Goal: Information Seeking & Learning: Learn about a topic

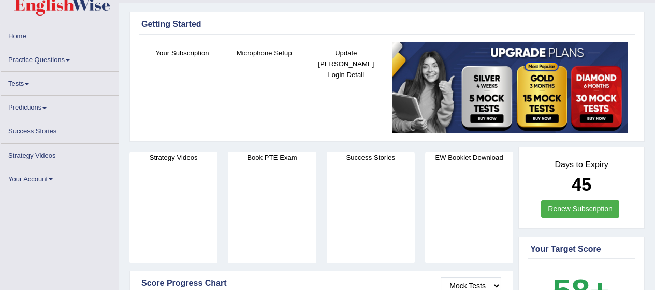
scroll to position [13, 0]
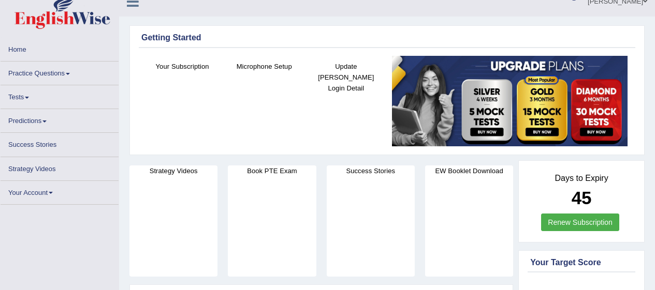
click at [57, 69] on link "Practice Questions" at bounding box center [60, 72] width 118 height 20
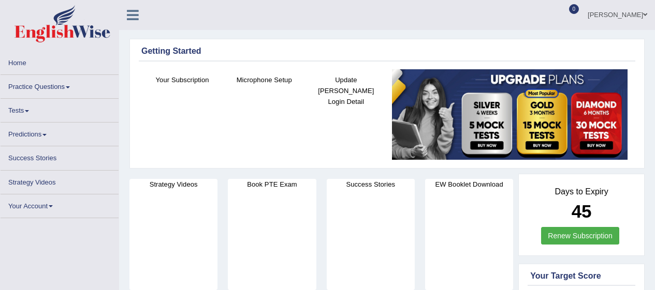
click at [63, 77] on link "Practice Questions" at bounding box center [60, 85] width 118 height 20
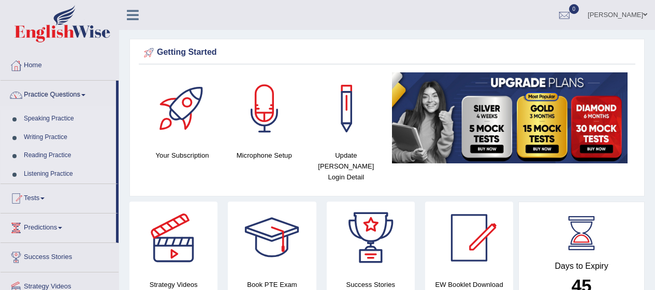
click at [62, 120] on link "Speaking Practice" at bounding box center [67, 119] width 97 height 19
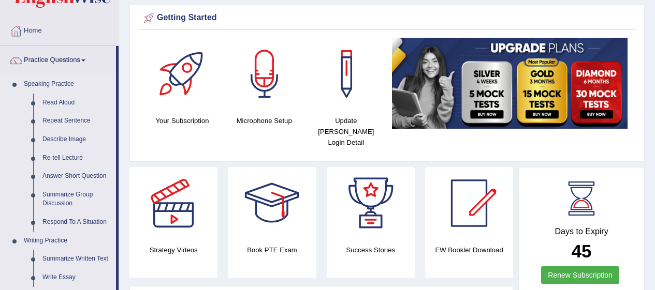
scroll to position [34, 0]
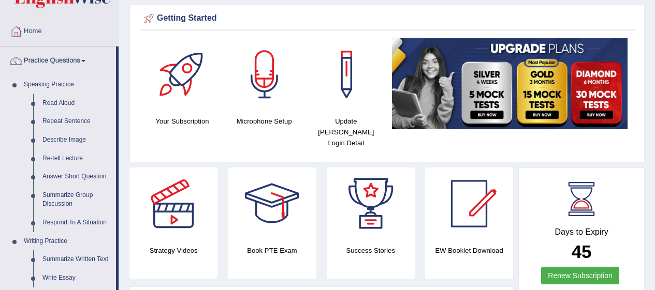
click at [77, 199] on link "Summarize Group Discussion" at bounding box center [77, 199] width 78 height 27
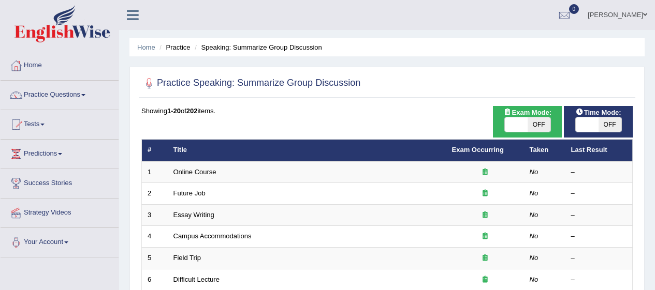
click at [66, 99] on link "Practice Questions" at bounding box center [60, 94] width 118 height 26
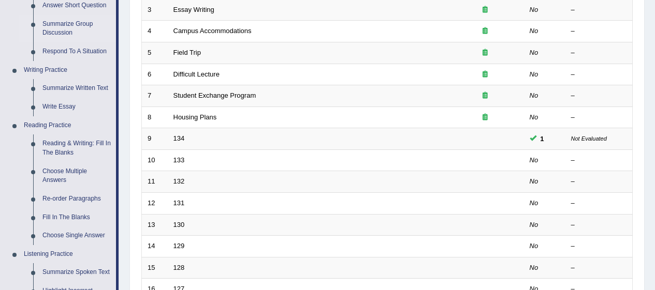
scroll to position [211, 0]
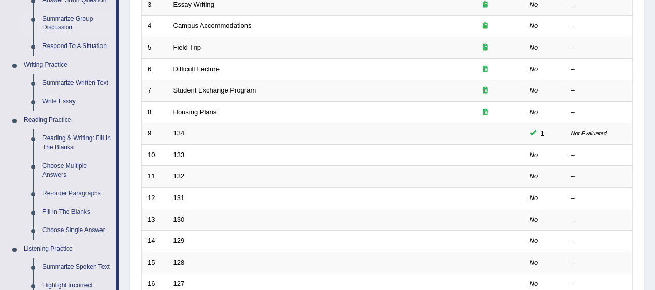
click at [99, 141] on link "Reading & Writing: Fill In The Blanks" at bounding box center [77, 142] width 78 height 27
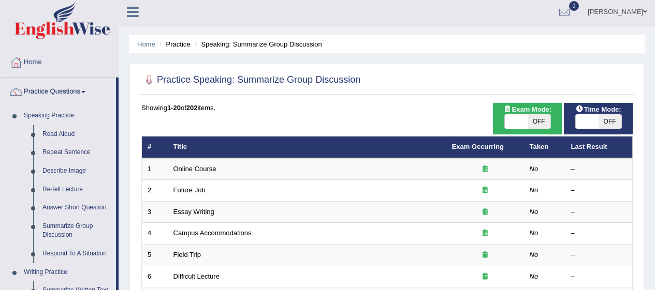
scroll to position [0, 0]
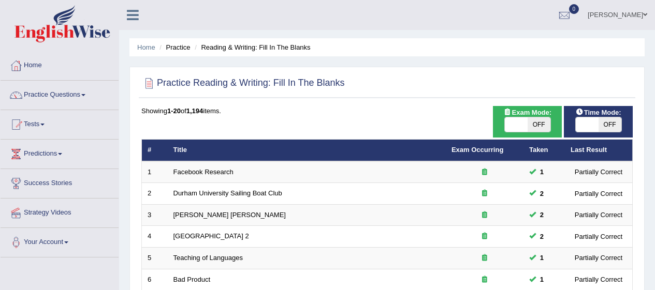
click at [225, 174] on link "Facebook Research" at bounding box center [203, 172] width 60 height 8
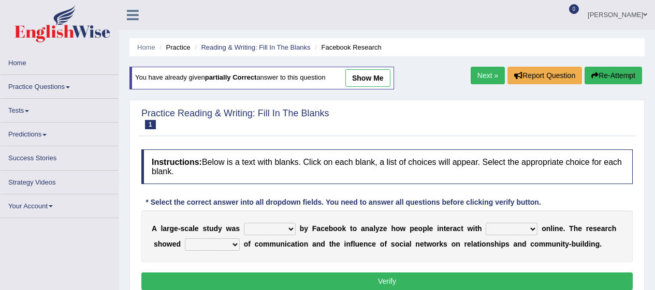
click at [56, 92] on link "Practice Questions" at bounding box center [60, 85] width 118 height 20
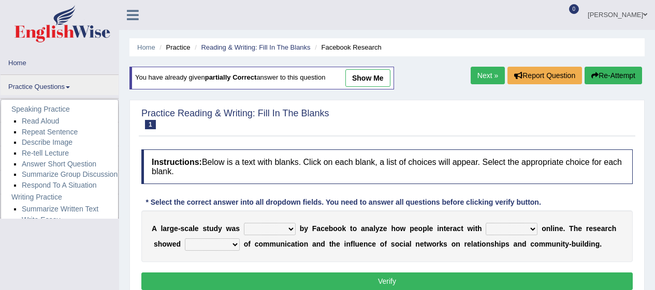
click at [61, 90] on link "Practice Questions" at bounding box center [60, 85] width 118 height 20
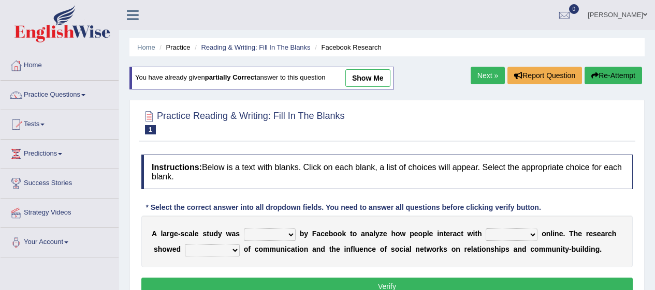
click at [57, 84] on link "Practice Questions" at bounding box center [60, 94] width 118 height 26
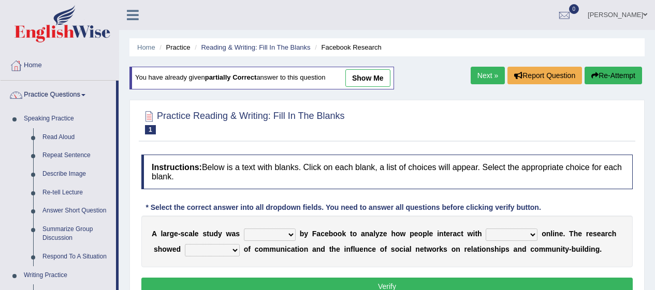
click at [59, 136] on link "Read Aloud" at bounding box center [77, 137] width 78 height 19
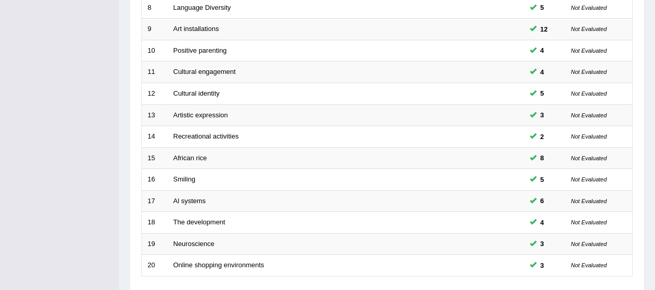
scroll to position [395, 0]
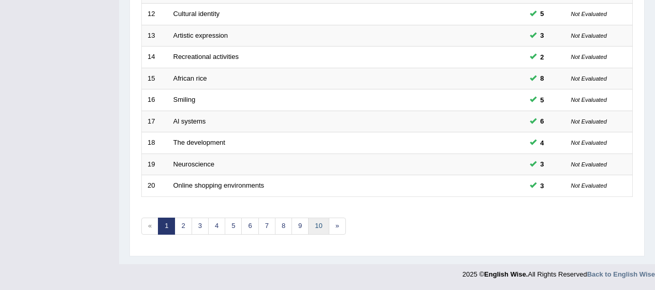
click at [323, 234] on link "10" at bounding box center [318, 226] width 21 height 17
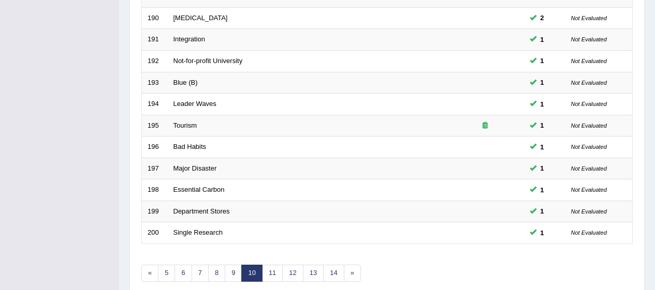
scroll to position [395, 0]
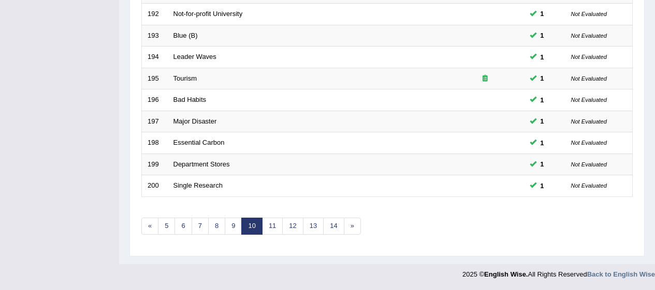
click at [333, 222] on link "14" at bounding box center [333, 226] width 21 height 17
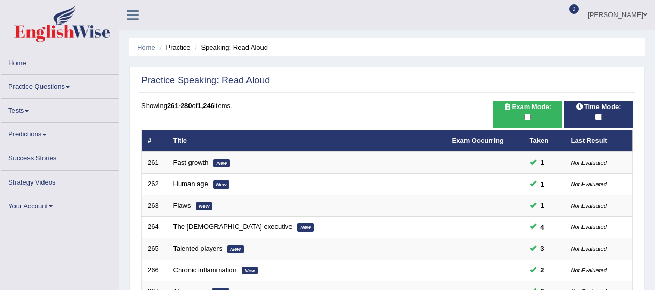
click at [68, 87] on span at bounding box center [68, 87] width 4 height 2
click at [69, 86] on span at bounding box center [68, 87] width 4 height 2
click at [64, 79] on link "Practice Questions" at bounding box center [60, 85] width 118 height 20
click at [58, 78] on link "Practice Questions" at bounding box center [60, 85] width 118 height 20
click at [58, 90] on link "Practice Questions" at bounding box center [60, 85] width 118 height 20
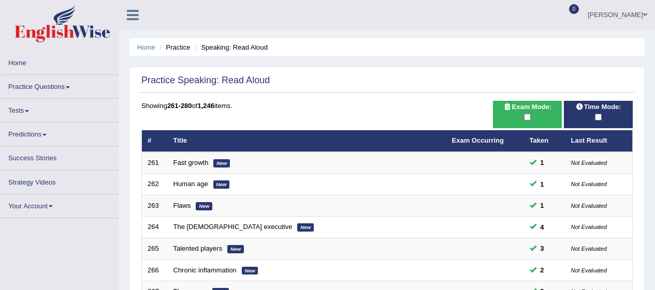
click at [69, 87] on span at bounding box center [68, 87] width 4 height 2
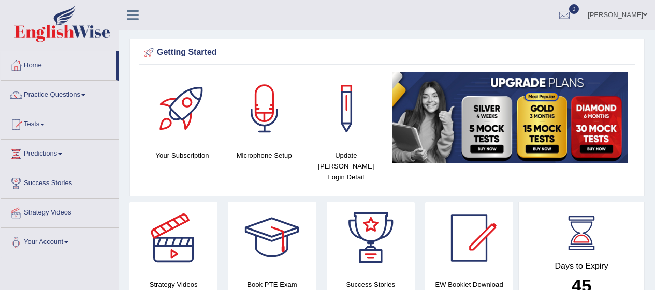
click at [85, 95] on span at bounding box center [83, 95] width 4 height 2
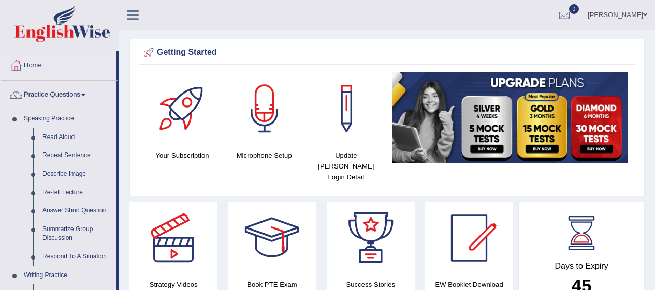
click at [64, 137] on link "Read Aloud" at bounding box center [77, 137] width 78 height 19
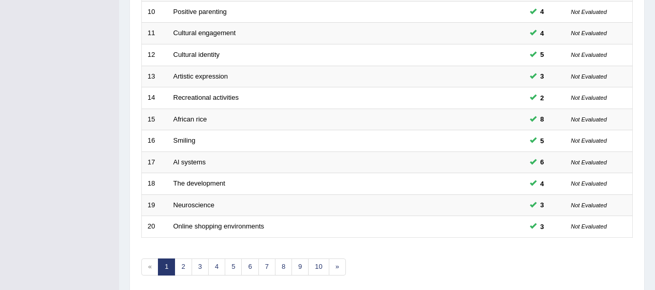
scroll to position [395, 0]
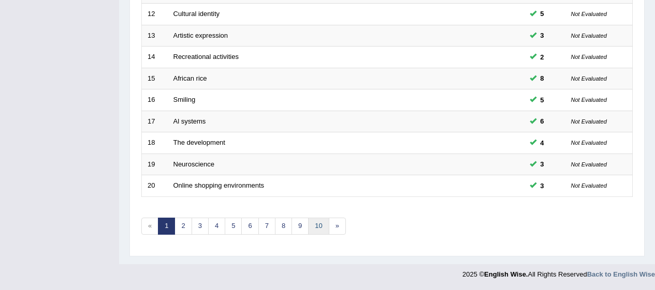
click at [321, 229] on link "10" at bounding box center [318, 226] width 21 height 17
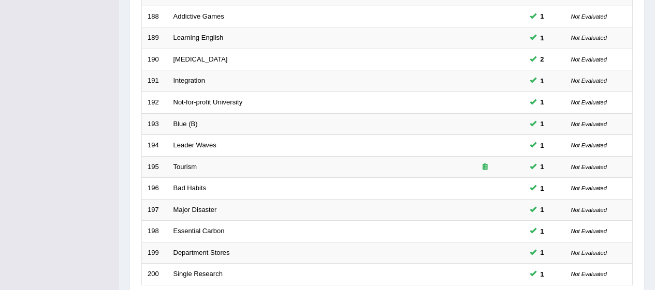
scroll to position [395, 0]
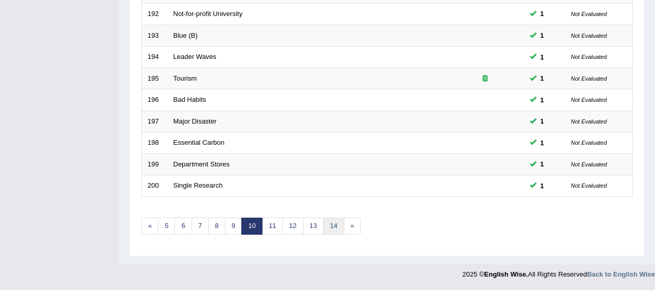
click at [334, 221] on link "14" at bounding box center [333, 226] width 21 height 17
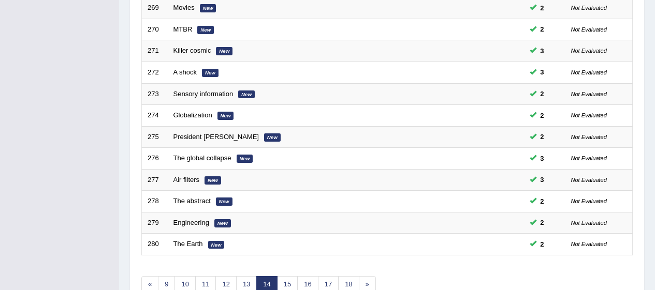
scroll to position [395, 0]
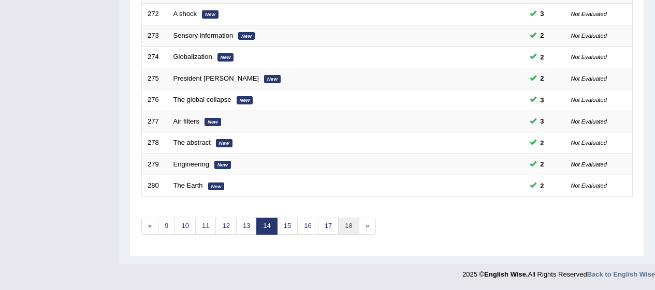
click at [348, 229] on link "18" at bounding box center [348, 226] width 21 height 17
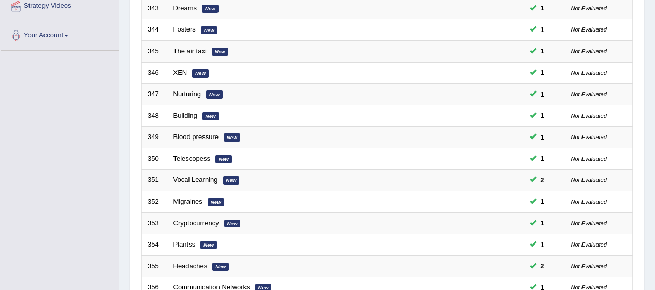
scroll to position [395, 0]
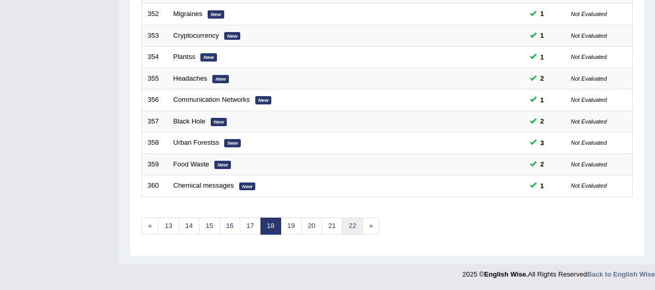
click at [349, 228] on link "22" at bounding box center [352, 226] width 21 height 17
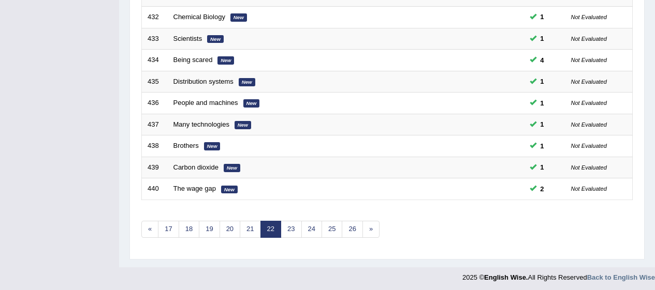
scroll to position [395, 0]
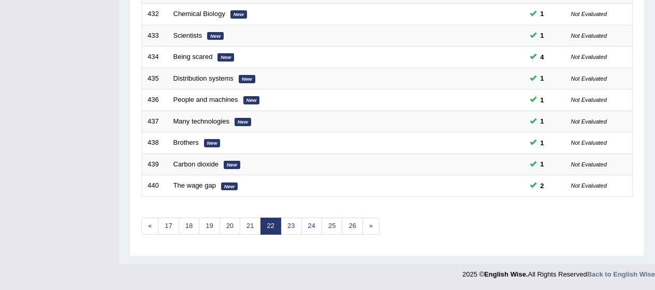
click at [357, 226] on link "26" at bounding box center [352, 226] width 21 height 17
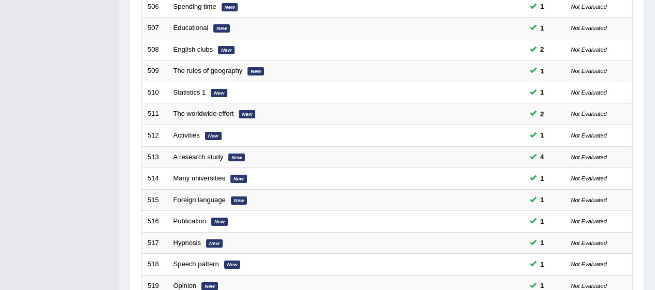
scroll to position [395, 0]
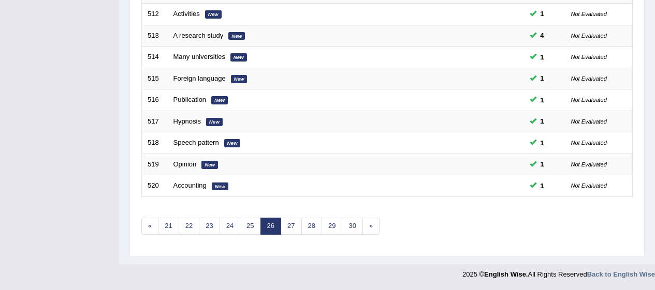
click at [357, 227] on link "30" at bounding box center [352, 226] width 21 height 17
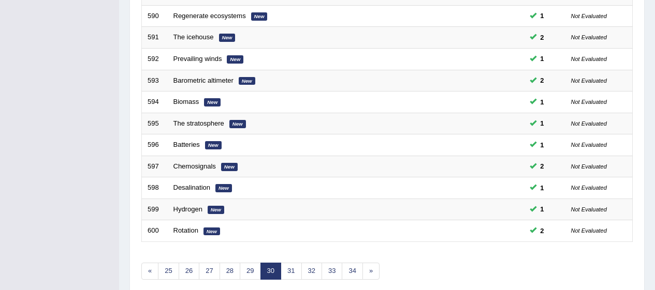
scroll to position [395, 0]
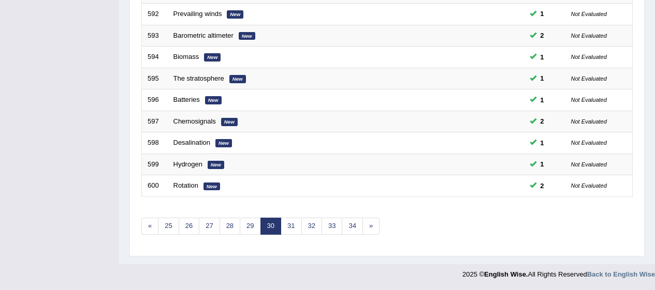
click at [356, 224] on link "34" at bounding box center [352, 226] width 21 height 17
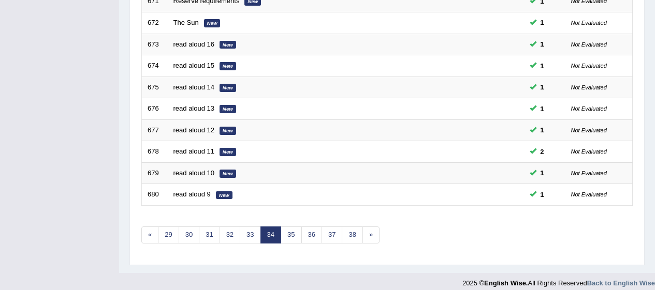
scroll to position [395, 0]
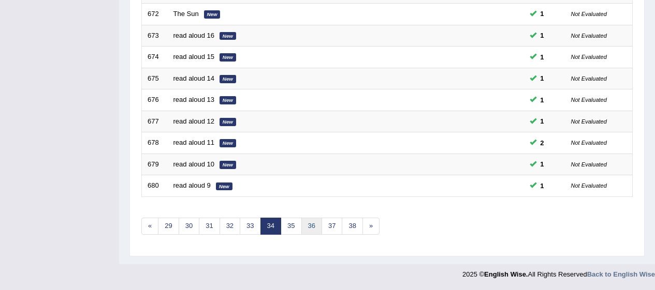
click at [307, 227] on link "36" at bounding box center [311, 226] width 21 height 17
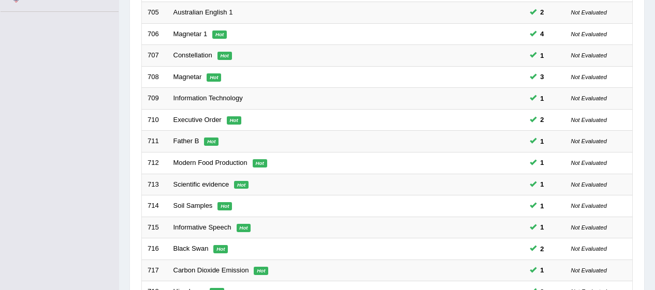
scroll to position [395, 0]
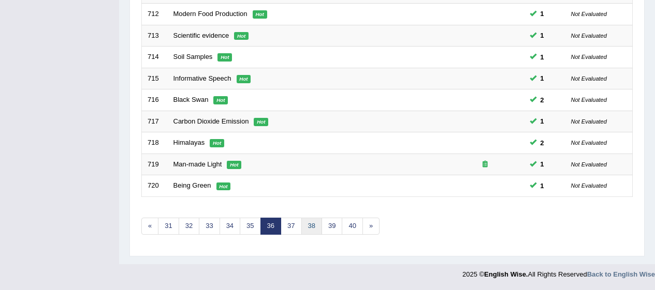
click at [312, 223] on link "38" at bounding box center [311, 226] width 21 height 17
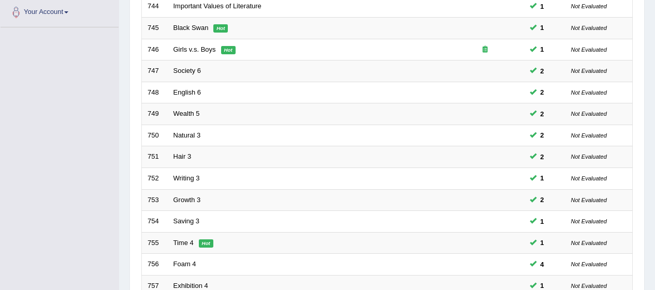
scroll to position [395, 0]
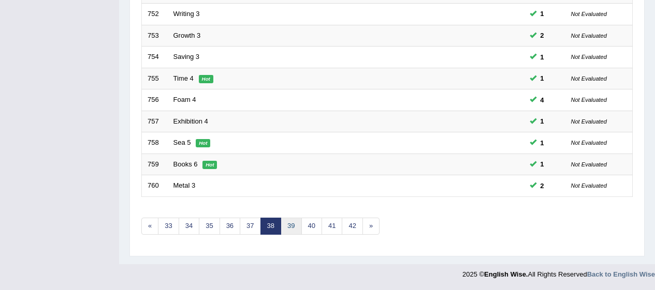
click at [292, 224] on link "39" at bounding box center [291, 226] width 21 height 17
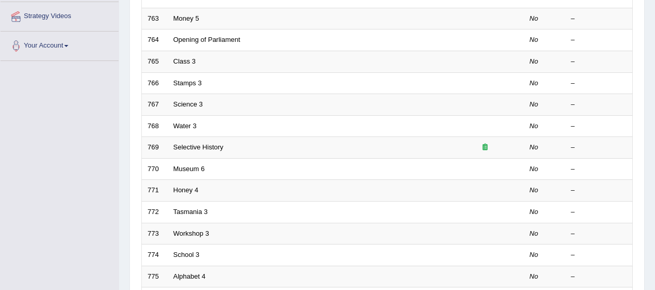
scroll to position [395, 0]
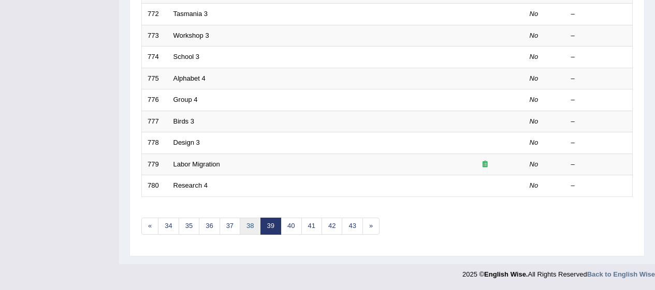
click at [256, 230] on link "38" at bounding box center [250, 226] width 21 height 17
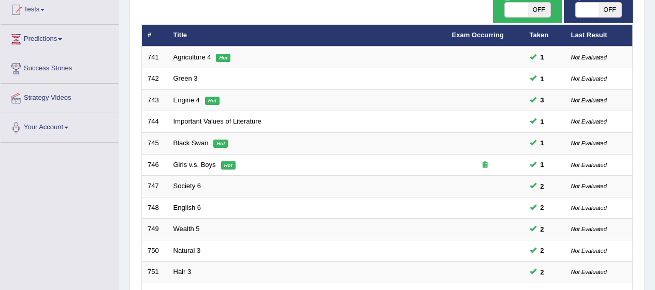
scroll to position [395, 0]
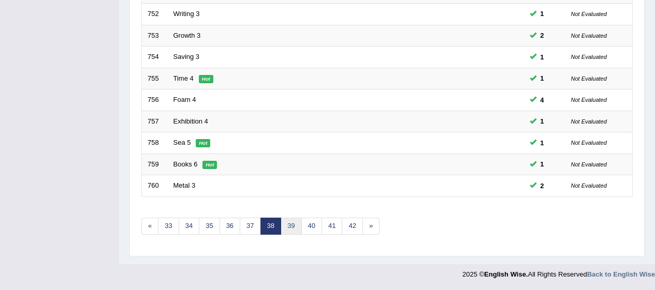
click at [293, 228] on link "39" at bounding box center [291, 226] width 21 height 17
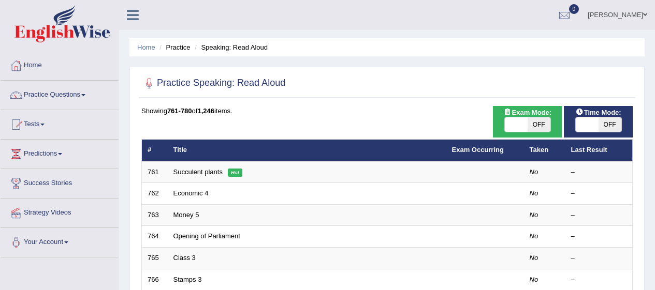
click at [229, 174] on em "Hot" at bounding box center [235, 173] width 14 height 8
click at [228, 172] on em "Hot" at bounding box center [235, 173] width 14 height 8
click at [221, 170] on link "Succulent plants" at bounding box center [197, 172] width 49 height 8
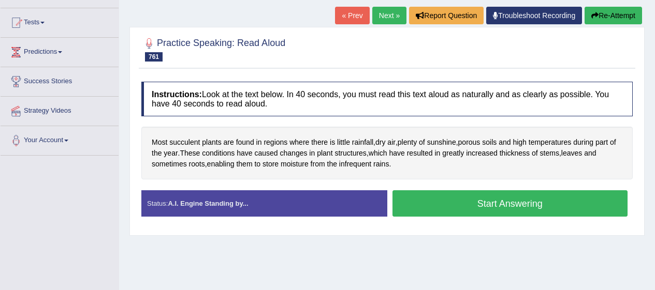
scroll to position [107, 0]
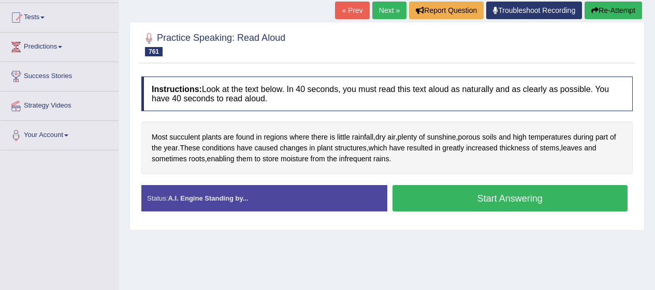
click at [533, 203] on button "Start Answering" at bounding box center [510, 198] width 236 height 26
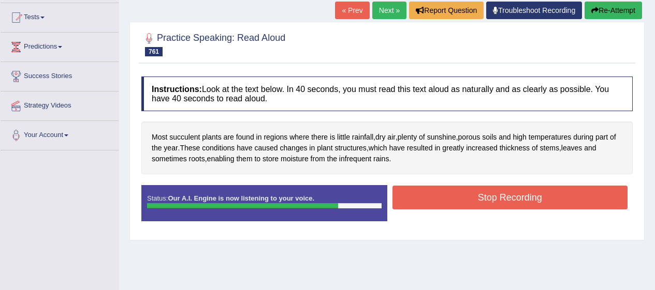
click at [596, 198] on button "Stop Recording" at bounding box center [510, 198] width 236 height 24
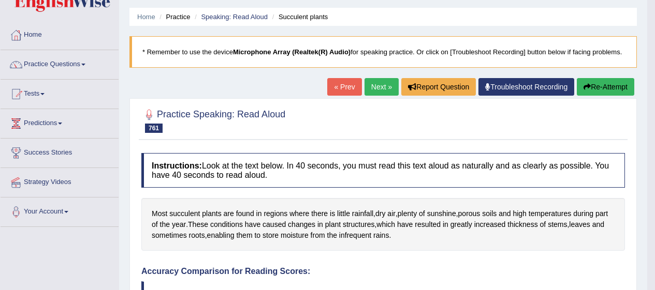
scroll to position [0, 0]
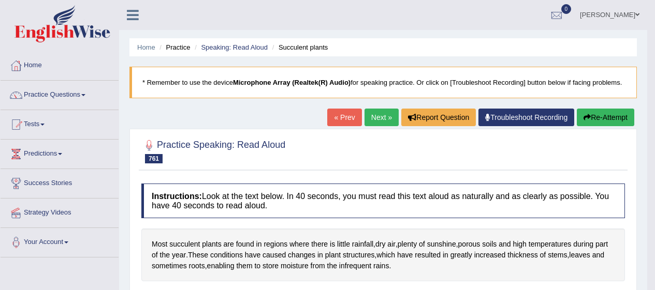
click at [383, 115] on link "Next »" at bounding box center [382, 118] width 34 height 18
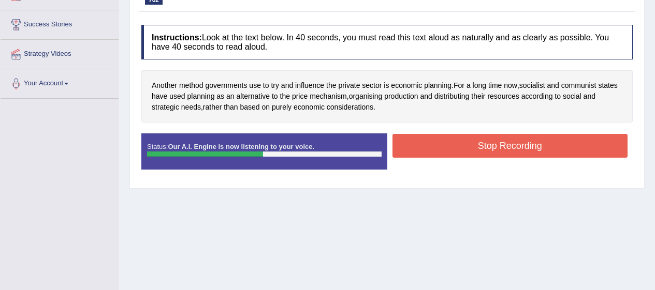
click at [555, 154] on button "Stop Recording" at bounding box center [510, 146] width 236 height 24
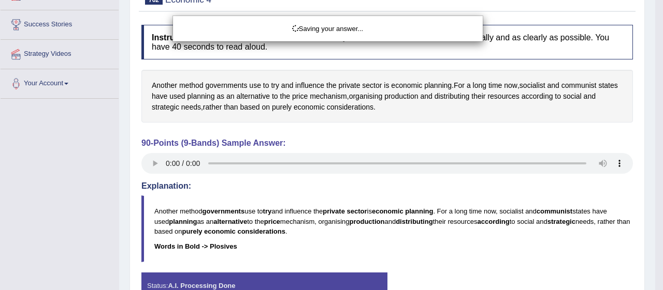
click at [382, 100] on div "Saving your answer..." at bounding box center [331, 145] width 663 height 290
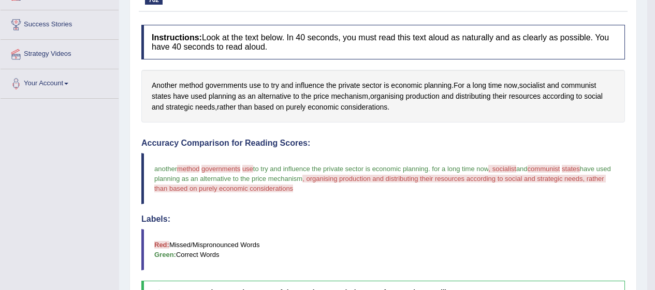
click at [395, 96] on span "organising" at bounding box center [387, 96] width 34 height 11
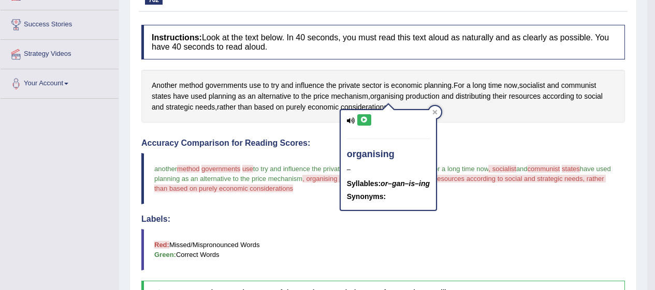
click at [365, 120] on icon at bounding box center [364, 120] width 8 height 6
click at [363, 120] on icon at bounding box center [364, 120] width 8 height 6
click at [351, 123] on icon at bounding box center [351, 121] width 8 height 7
click at [443, 116] on div "Another method governments use to try and influence the private sector is econo…" at bounding box center [383, 96] width 484 height 53
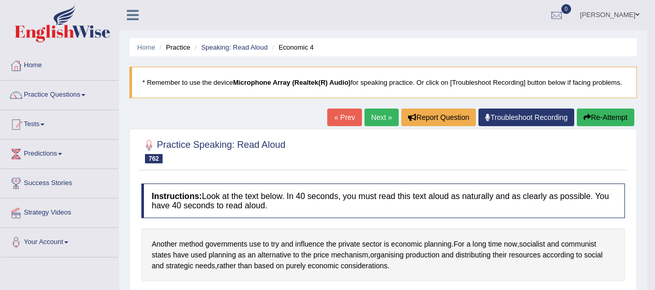
click at [599, 119] on button "Re-Attempt" at bounding box center [605, 118] width 57 height 18
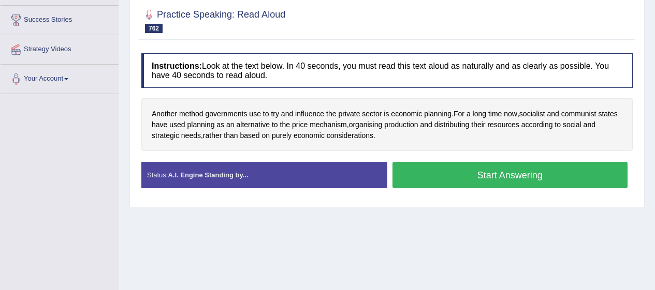
scroll to position [164, 0]
click at [465, 175] on button "Start Answering" at bounding box center [510, 175] width 236 height 26
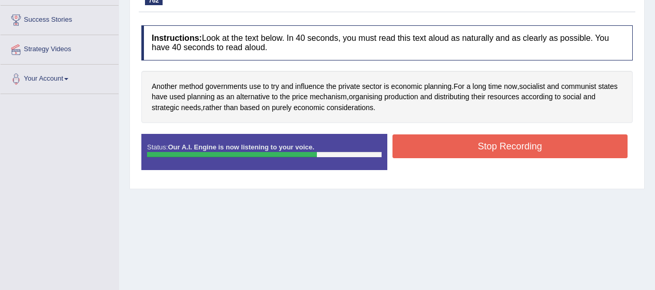
click at [556, 149] on button "Stop Recording" at bounding box center [510, 147] width 236 height 24
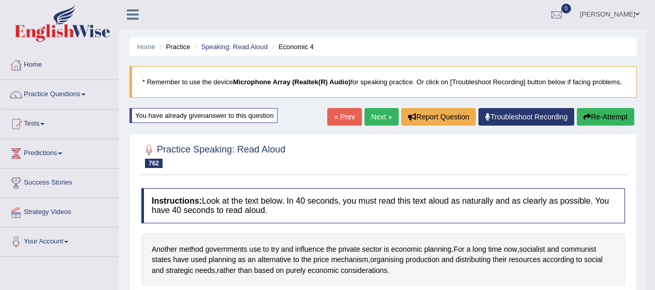
scroll to position [1, 0]
click at [384, 118] on link "Next »" at bounding box center [382, 117] width 34 height 18
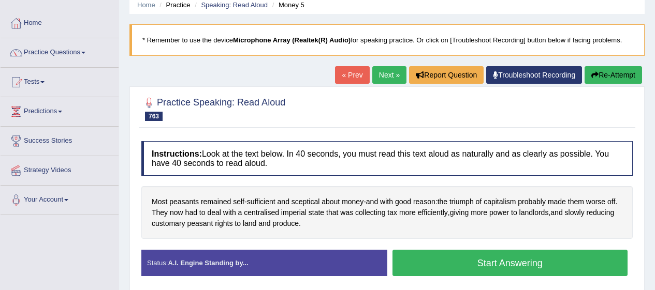
scroll to position [42, 0]
